Goal: Transaction & Acquisition: Purchase product/service

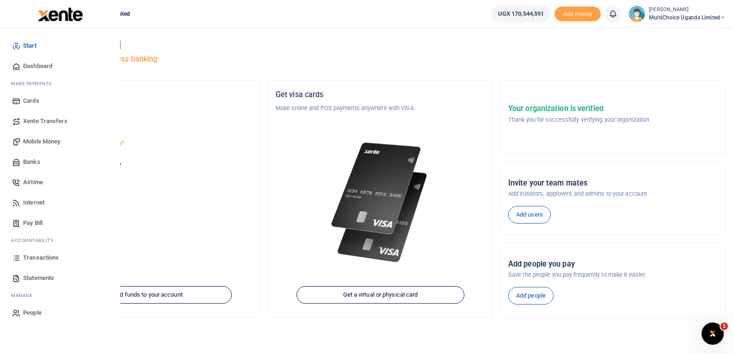
click at [32, 140] on span "Mobile Money" at bounding box center [41, 141] width 37 height 9
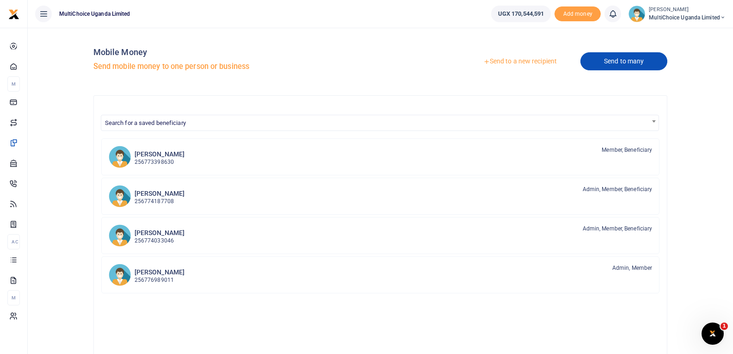
click at [615, 58] on link "Send to many" at bounding box center [623, 61] width 87 height 18
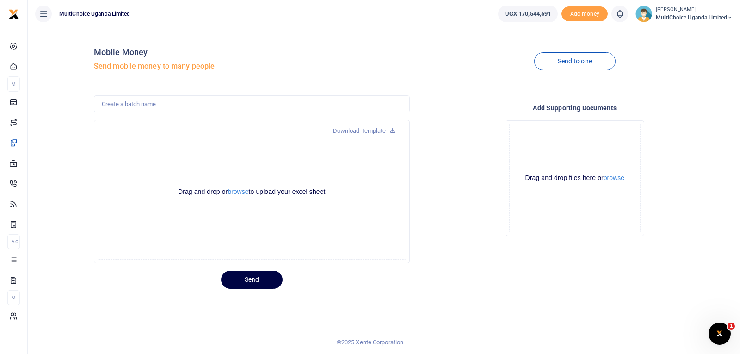
click at [241, 191] on button "browse" at bounding box center [238, 191] width 21 height 7
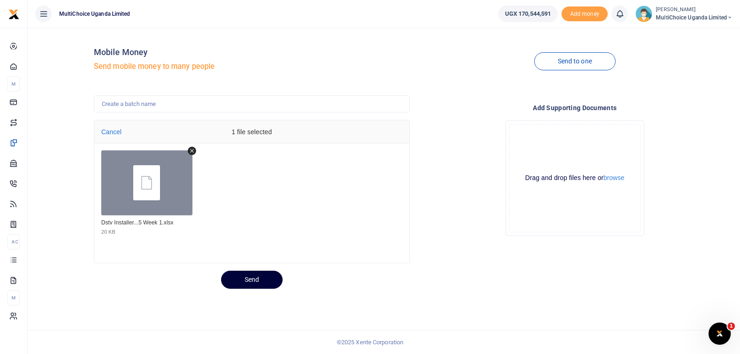
click at [252, 281] on button "Send" at bounding box center [252, 280] width 62 height 18
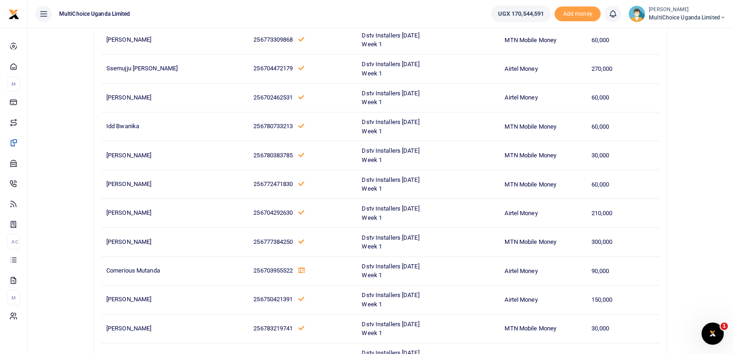
scroll to position [1434, 0]
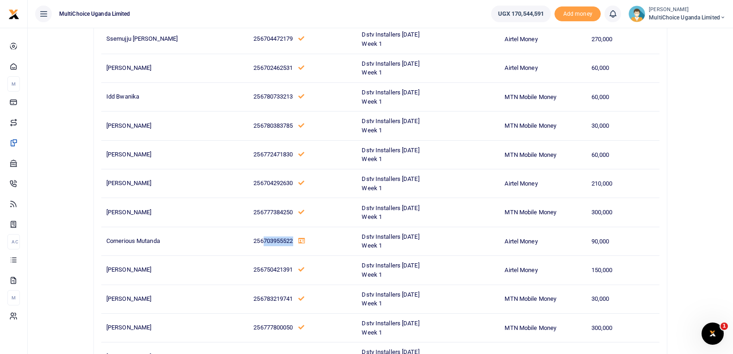
drag, startPoint x: 226, startPoint y: 238, endPoint x: 256, endPoint y: 245, distance: 30.9
click at [256, 245] on p "256703955522" at bounding box center [302, 241] width 98 height 10
copy span "703955522"
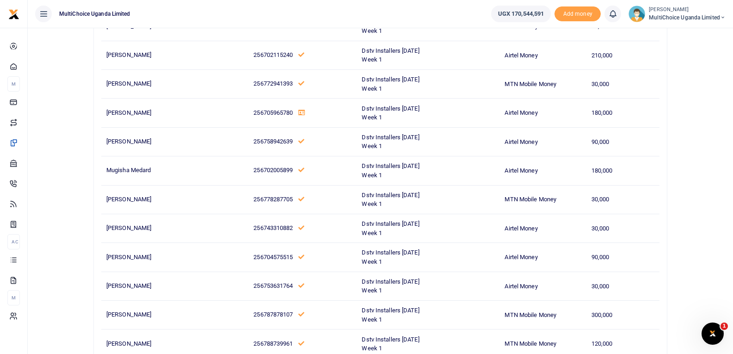
scroll to position [4949, 0]
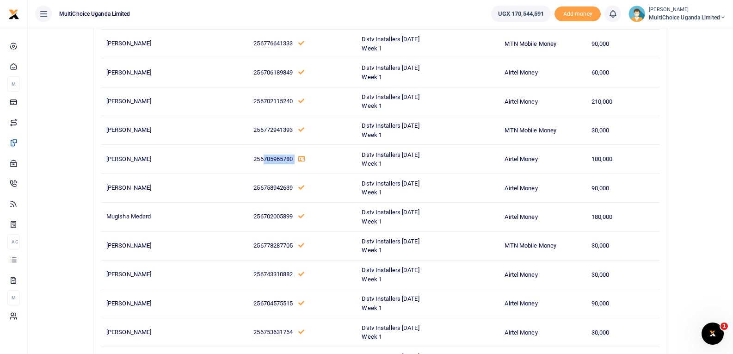
drag, startPoint x: 226, startPoint y: 160, endPoint x: 260, endPoint y: 172, distance: 36.6
click at [260, 172] on td "256705965780" at bounding box center [302, 159] width 108 height 29
copy p "705965780"
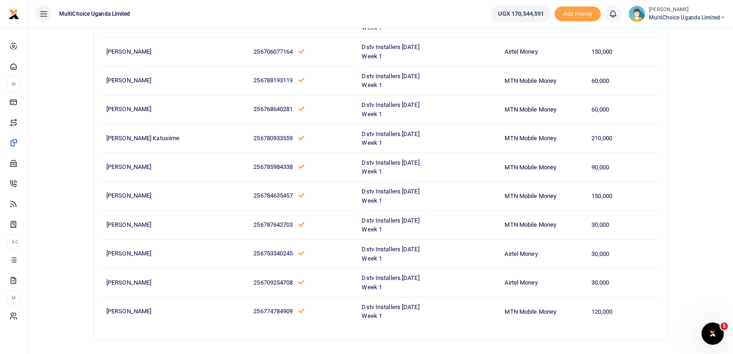
scroll to position [7329, 0]
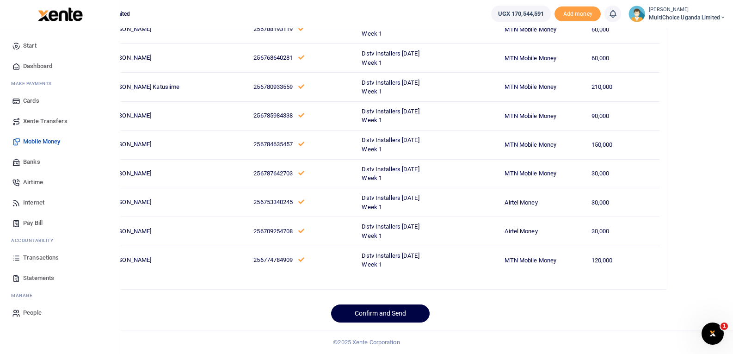
click at [30, 139] on span "Mobile Money" at bounding box center [41, 141] width 37 height 9
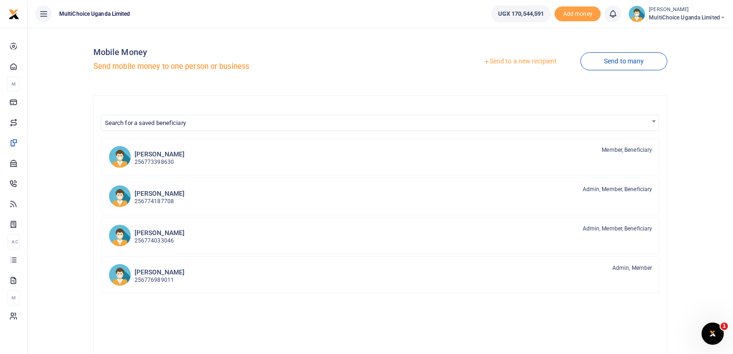
click at [530, 64] on link "Send to a new recipient" at bounding box center [520, 61] width 121 height 17
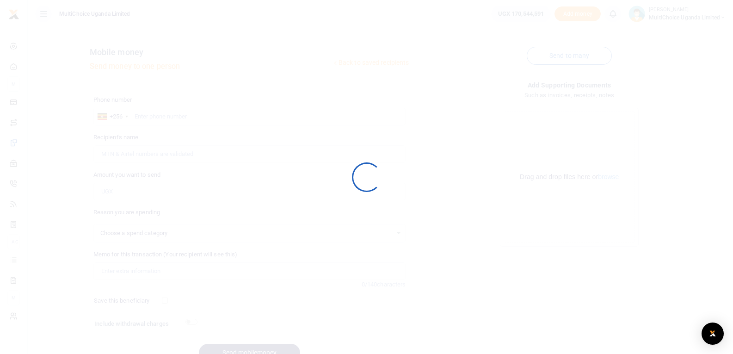
select select
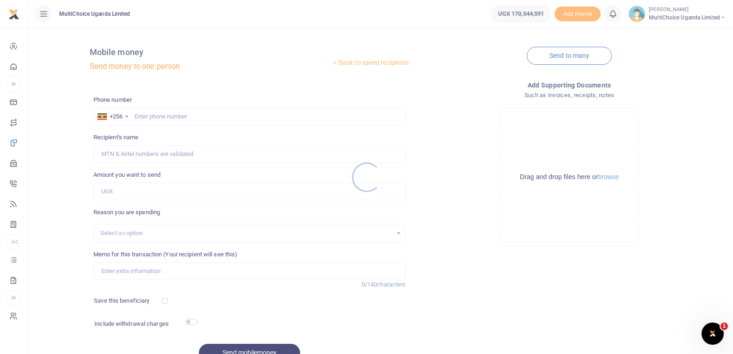
click at [153, 116] on div at bounding box center [366, 177] width 733 height 354
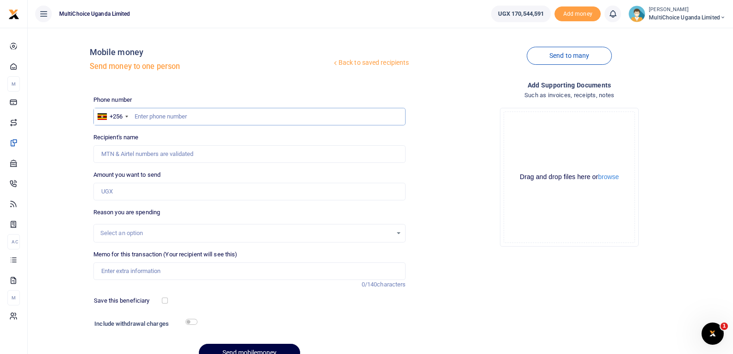
click at [157, 117] on input "text" at bounding box center [249, 117] width 313 height 18
paste input "705965780"
type input "705965780"
type input "Moses Tumwine"
drag, startPoint x: 170, startPoint y: 122, endPoint x: 135, endPoint y: 125, distance: 35.3
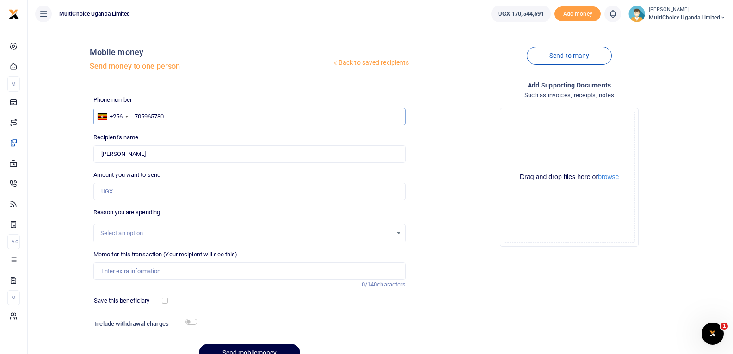
click at [135, 125] on input "705965780" at bounding box center [249, 117] width 313 height 18
paste input "3955522"
type input "703955522"
type input "Cornerious Mutanda"
type input "703955522"
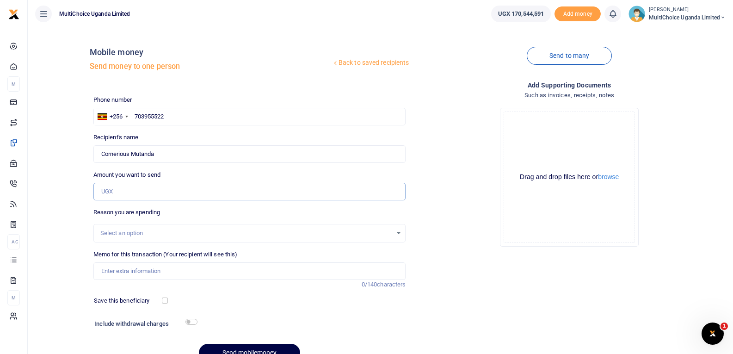
click at [169, 188] on input "Amount you want to send" at bounding box center [249, 192] width 313 height 18
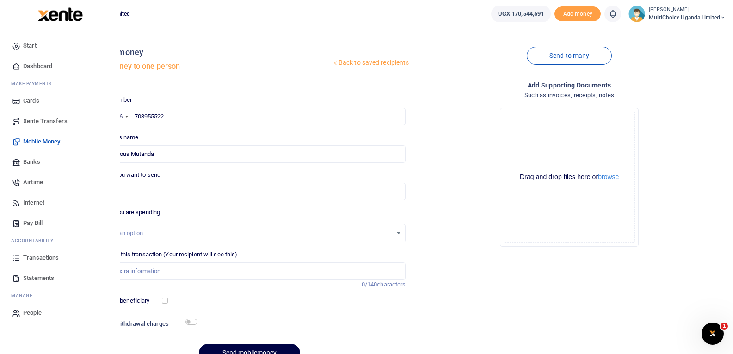
click at [32, 253] on span "Transactions" at bounding box center [41, 257] width 36 height 9
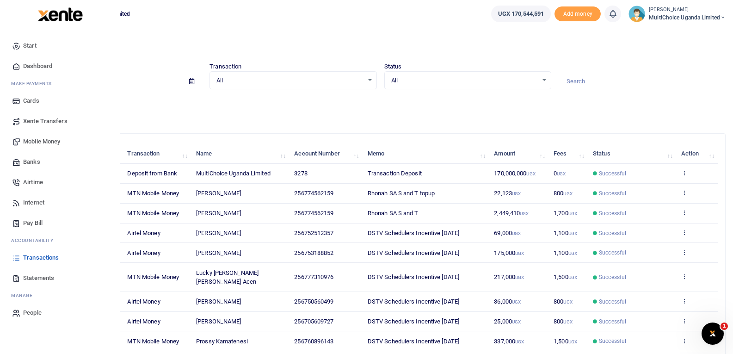
click at [35, 143] on span "Mobile Money" at bounding box center [41, 141] width 37 height 9
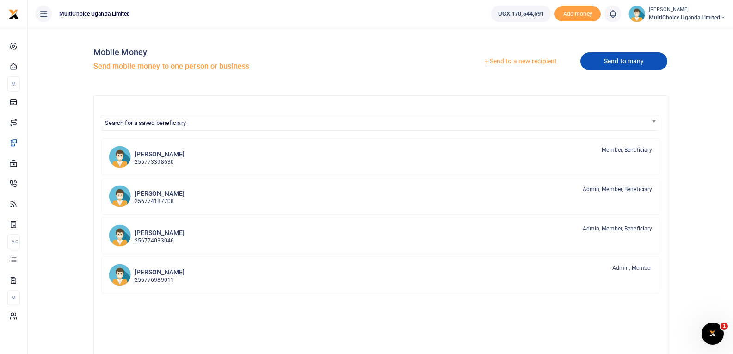
click at [620, 66] on link "Send to many" at bounding box center [623, 61] width 87 height 18
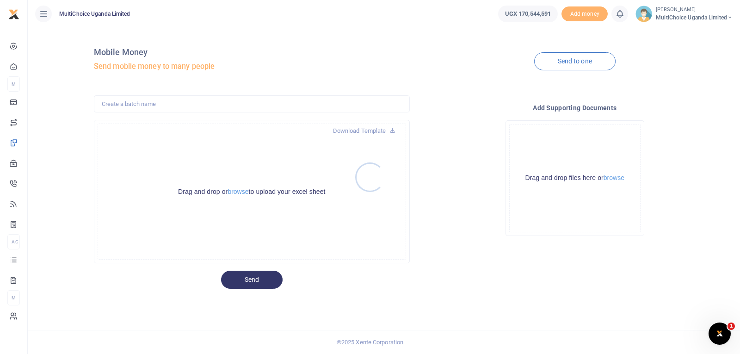
click at [238, 185] on div at bounding box center [370, 177] width 740 height 354
click at [241, 191] on button "browse" at bounding box center [238, 191] width 21 height 7
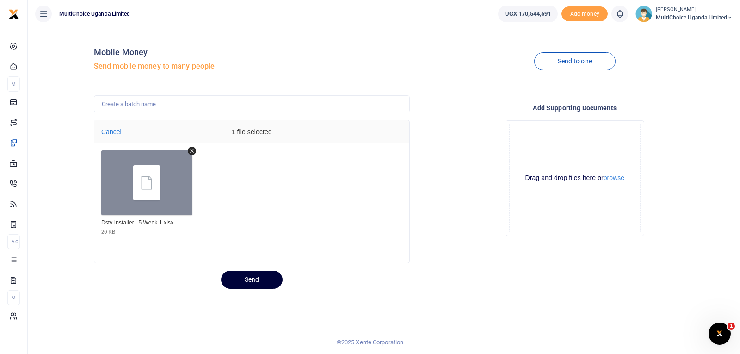
click at [253, 278] on button "Send" at bounding box center [252, 280] width 62 height 18
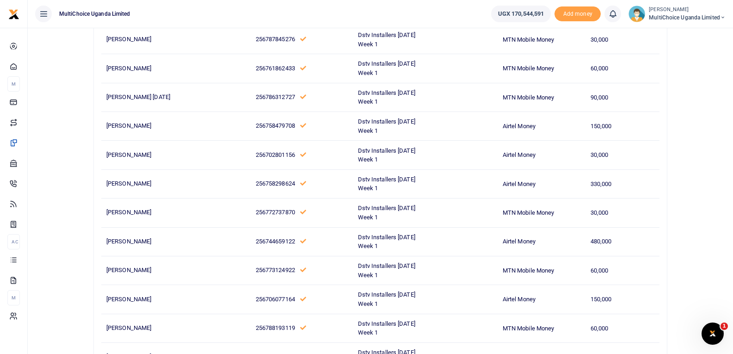
scroll to position [7329, 0]
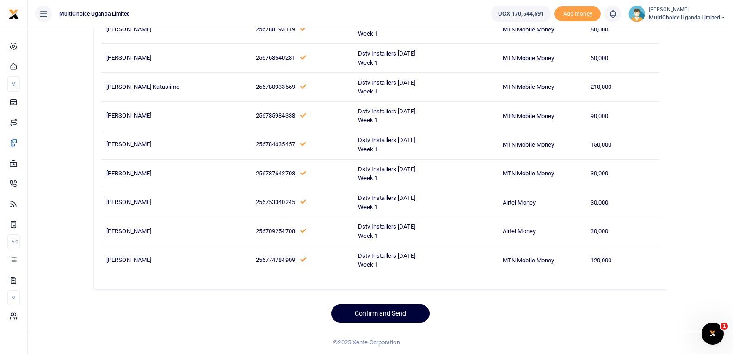
click at [408, 314] on button "Confirm and Send" at bounding box center [380, 313] width 99 height 18
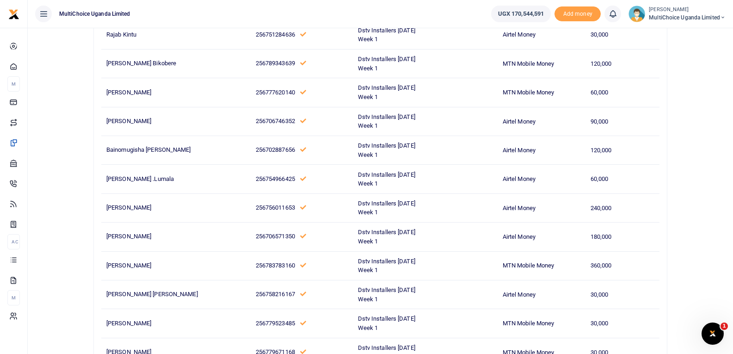
scroll to position [5710, 0]
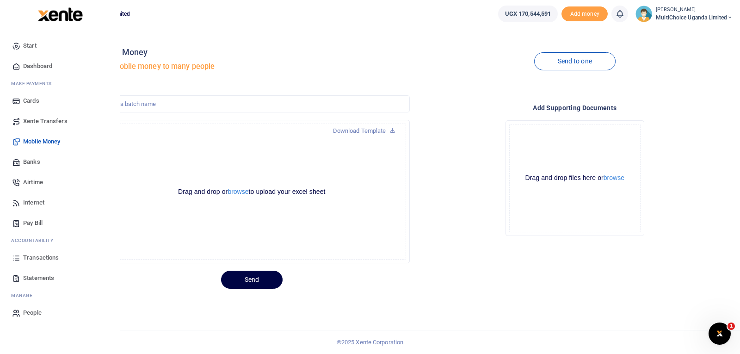
click at [25, 257] on span "Transactions" at bounding box center [41, 257] width 36 height 9
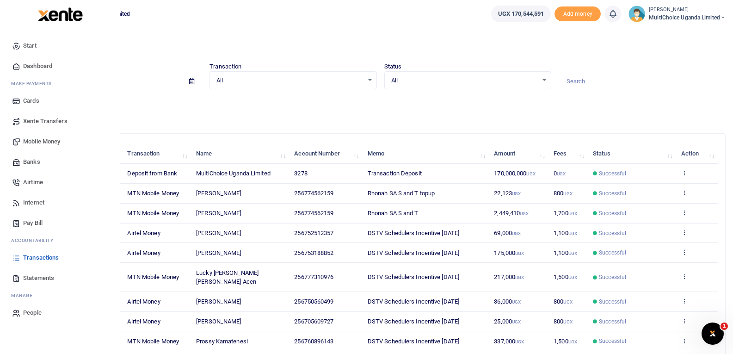
click at [28, 256] on span "Transactions" at bounding box center [41, 257] width 36 height 9
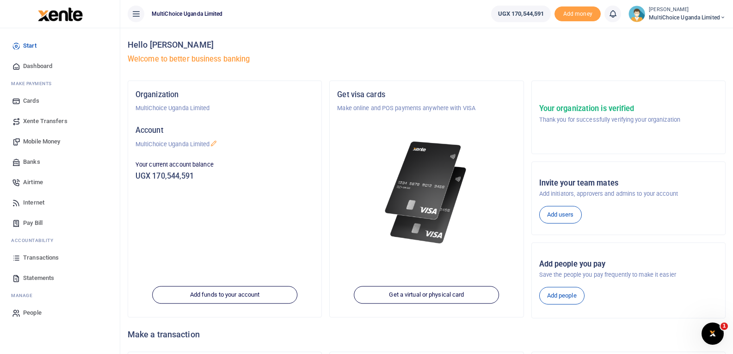
click at [39, 256] on span "Transactions" at bounding box center [41, 257] width 36 height 9
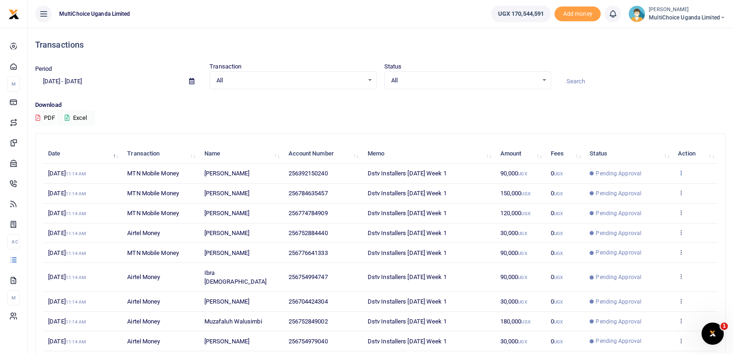
click at [682, 175] on icon at bounding box center [681, 172] width 6 height 6
click at [669, 188] on link "View details" at bounding box center [647, 188] width 73 height 13
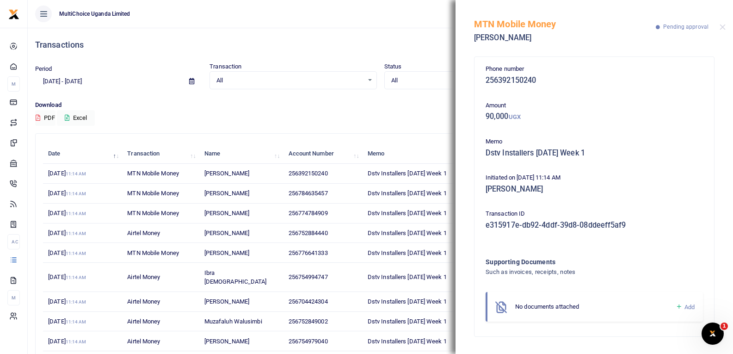
click at [681, 303] on icon at bounding box center [679, 306] width 7 height 8
click at [680, 306] on icon at bounding box center [679, 306] width 7 height 8
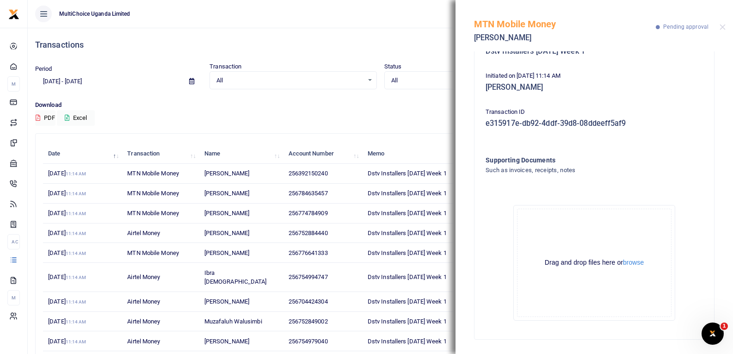
scroll to position [102, 0]
click at [637, 261] on button "browse" at bounding box center [633, 262] width 21 height 7
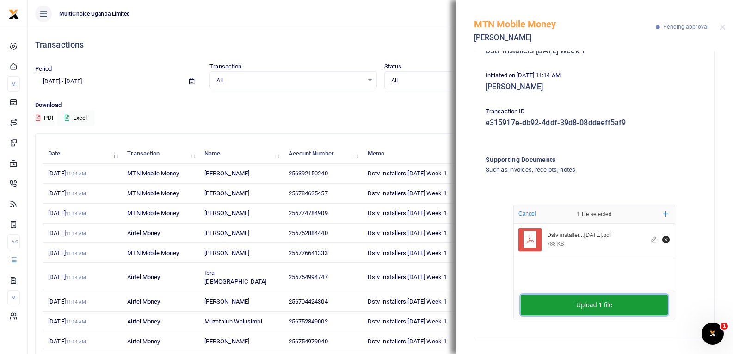
click at [642, 309] on button "Upload 1 file" at bounding box center [594, 305] width 147 height 20
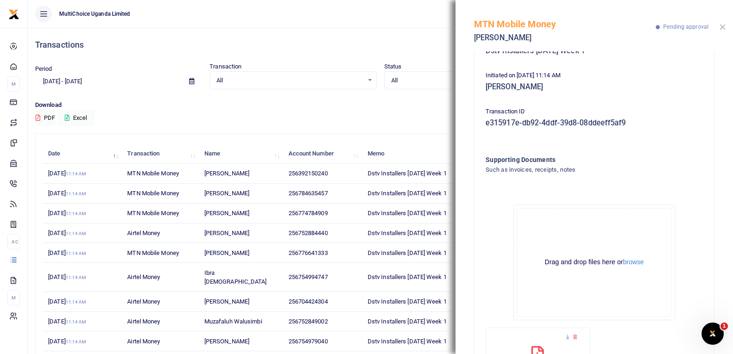
click at [722, 28] on button "Close" at bounding box center [723, 27] width 6 height 6
